Goal: Information Seeking & Learning: Learn about a topic

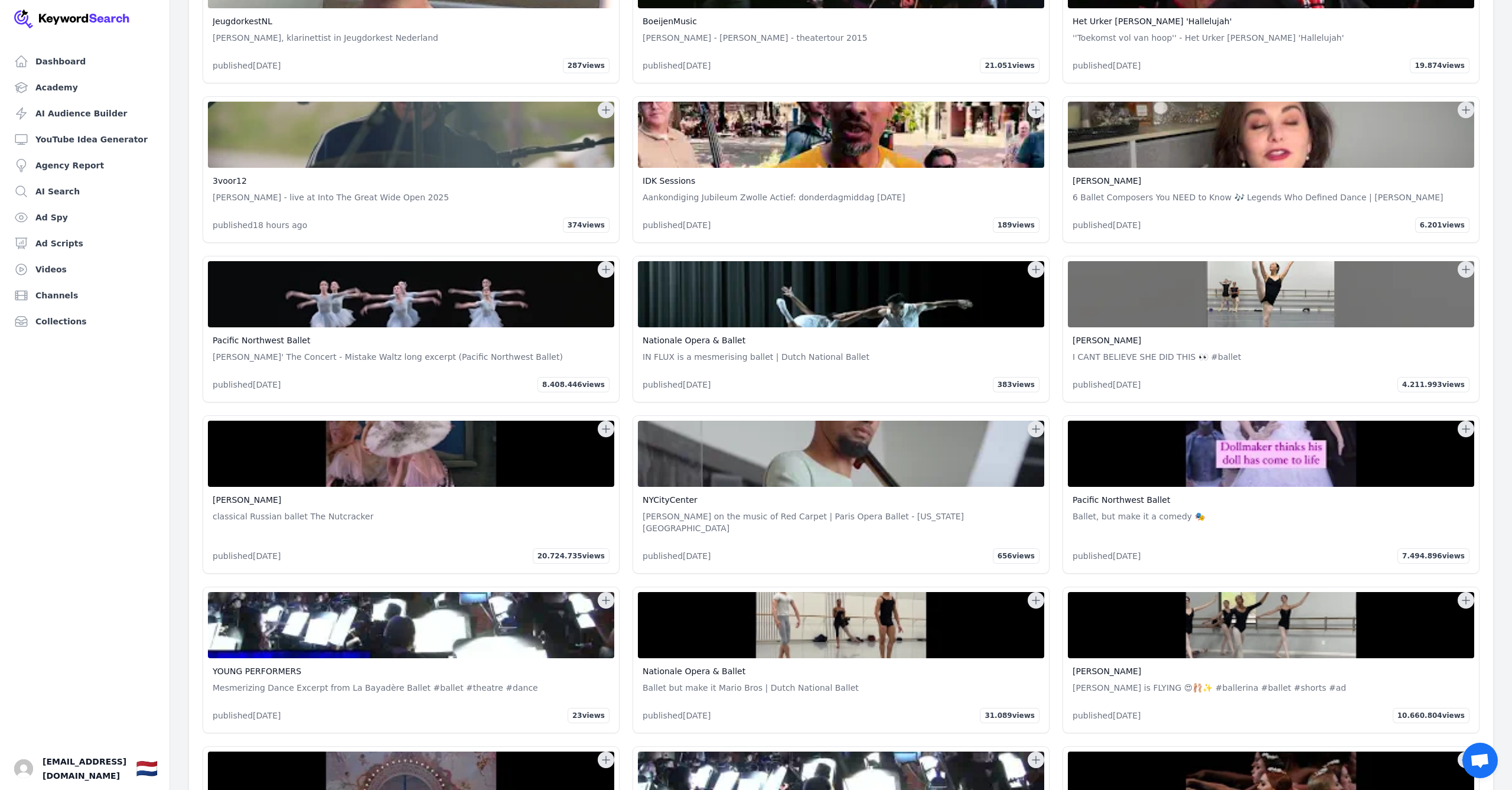
scroll to position [17842, 0]
